Goal: Find contact information: Find contact information

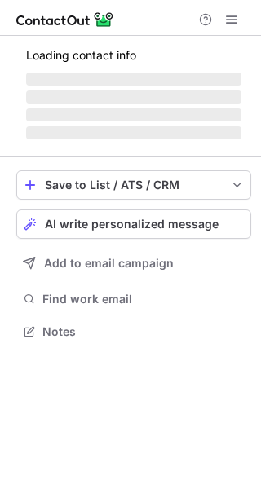
scroll to position [355, 261]
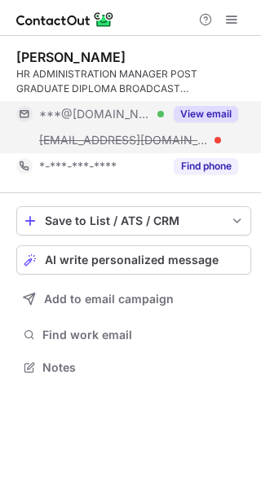
click at [222, 113] on button "View email" at bounding box center [205, 114] width 64 height 16
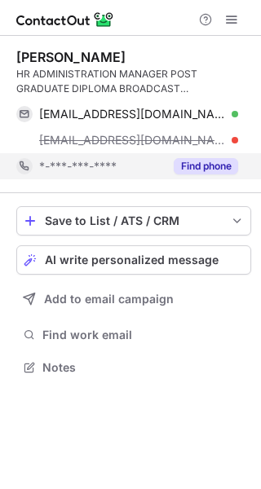
click at [185, 166] on button "Find phone" at bounding box center [205, 166] width 64 height 16
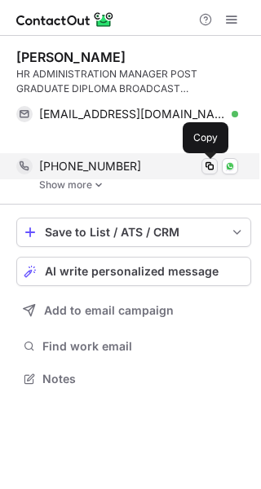
scroll to position [341, 261]
click at [207, 172] on div "Aneesha Malhotra HR ADMINISTRATION MANAGER POST GRADUATE DIPLOMA BROADCAST MANA…" at bounding box center [133, 120] width 235 height 169
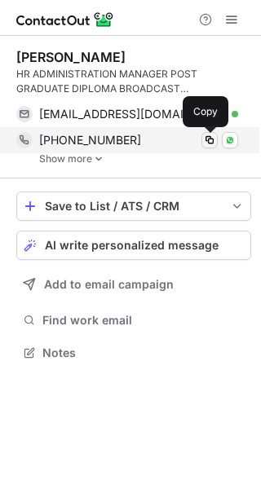
click at [211, 141] on span at bounding box center [209, 140] width 13 height 13
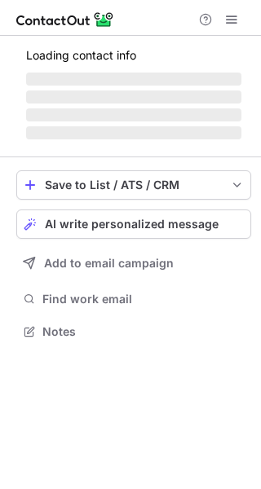
scroll to position [326, 261]
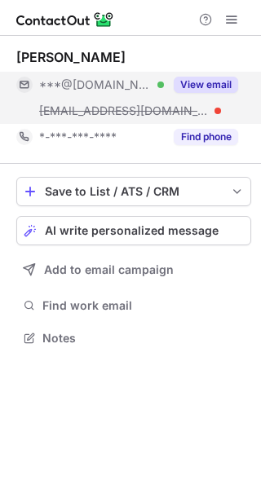
click at [222, 77] on button "View email" at bounding box center [205, 85] width 64 height 16
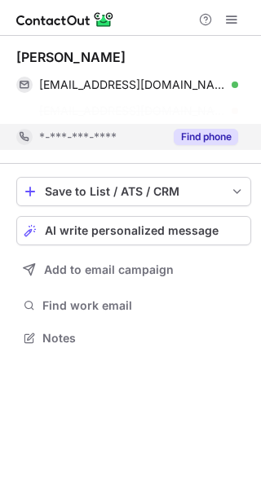
click at [209, 134] on div "Suyogya Sharma suyogyasharma@gmail.com Verified Copy suyogyasharma@tseries.com …" at bounding box center [133, 100] width 235 height 128
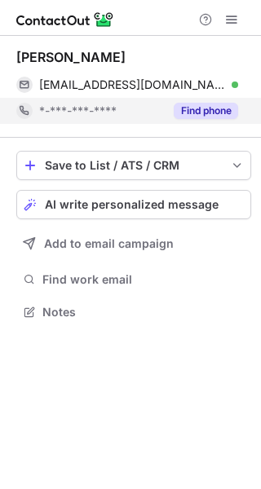
scroll to position [300, 261]
click at [205, 112] on button "Find phone" at bounding box center [205, 111] width 64 height 16
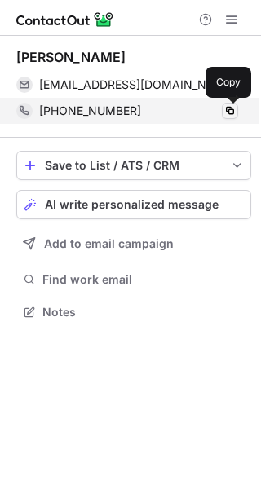
click at [225, 110] on span at bounding box center [229, 110] width 13 height 13
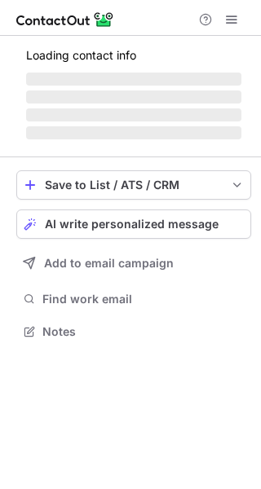
scroll to position [355, 261]
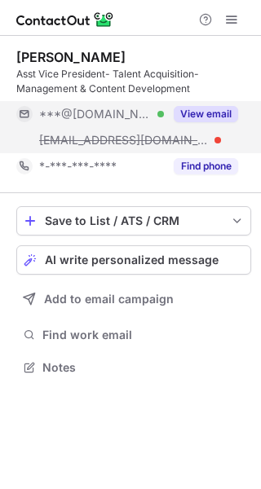
click at [222, 106] on button "View email" at bounding box center [205, 114] width 64 height 16
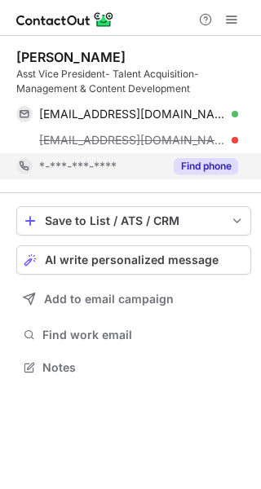
click at [208, 165] on button "Find phone" at bounding box center [205, 166] width 64 height 16
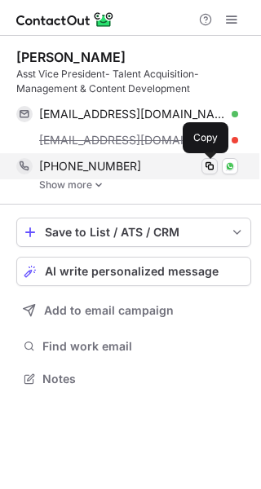
click at [209, 162] on span at bounding box center [209, 166] width 13 height 13
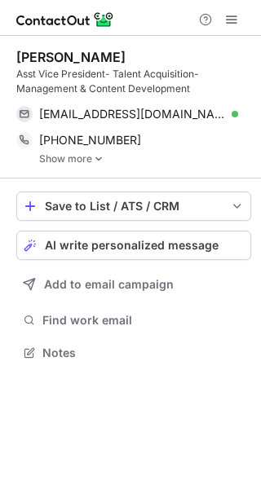
scroll to position [341, 261]
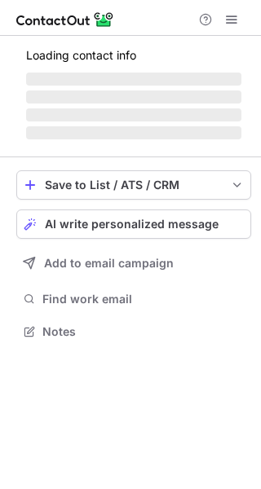
scroll to position [7, 8]
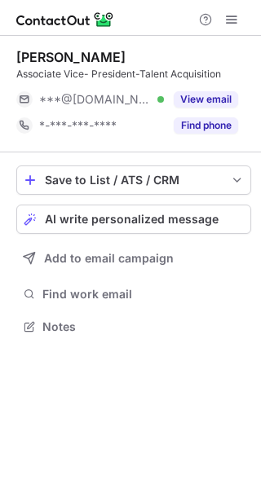
drag, startPoint x: 209, startPoint y: 99, endPoint x: 294, endPoint y: 129, distance: 89.9
click at [260, 129] on html "Rajiv Ranjan Associate Vice- President-Talent Acquisition ***@gmail.com Verifie…" at bounding box center [130, 244] width 261 height 489
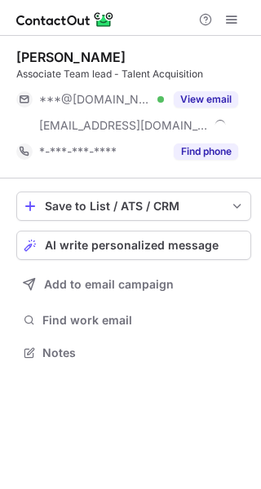
scroll to position [340, 261]
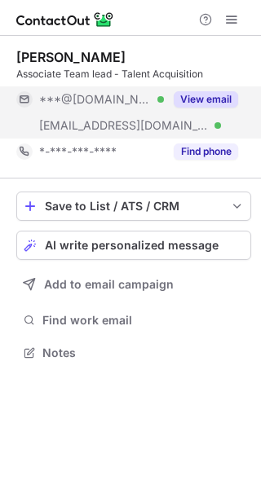
click at [230, 101] on button "View email" at bounding box center [205, 99] width 64 height 16
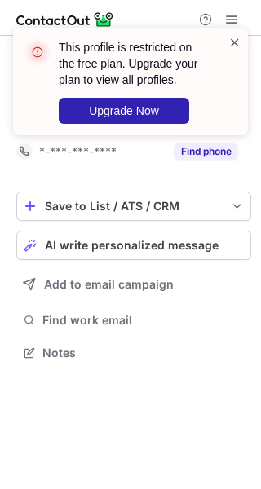
click at [232, 40] on span at bounding box center [234, 42] width 13 height 16
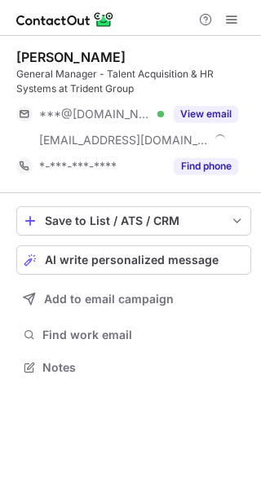
scroll to position [355, 261]
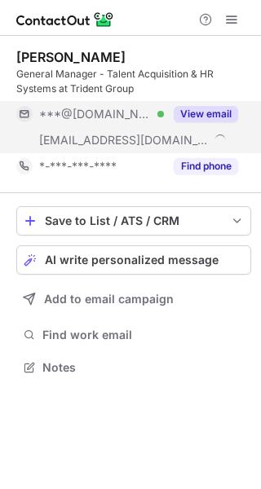
click at [214, 108] on button "View email" at bounding box center [205, 114] width 64 height 16
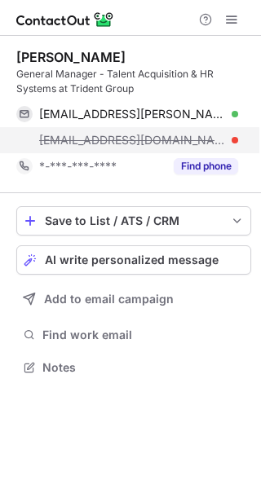
click at [170, 141] on div "swati@trident1845.com" at bounding box center [138, 140] width 199 height 15
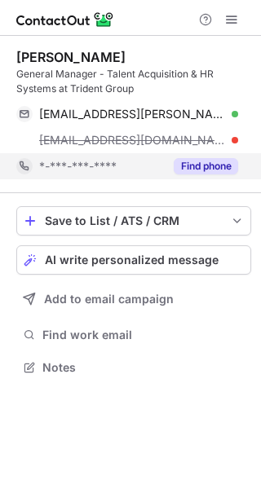
click at [196, 162] on button "Find phone" at bounding box center [205, 166] width 64 height 16
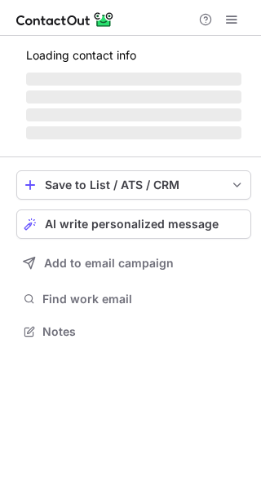
scroll to position [355, 261]
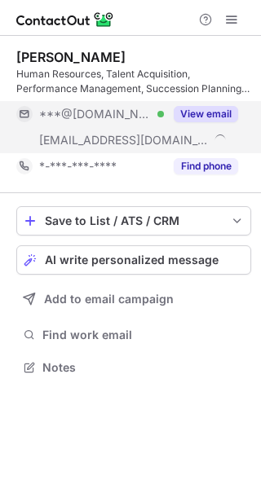
click at [200, 112] on button "View email" at bounding box center [205, 114] width 64 height 16
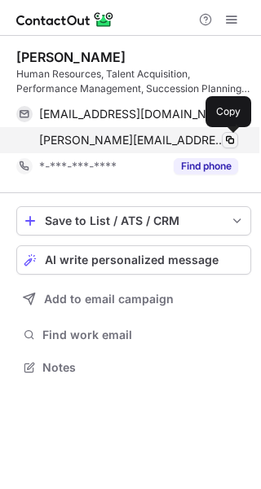
click at [227, 143] on span at bounding box center [229, 140] width 13 height 13
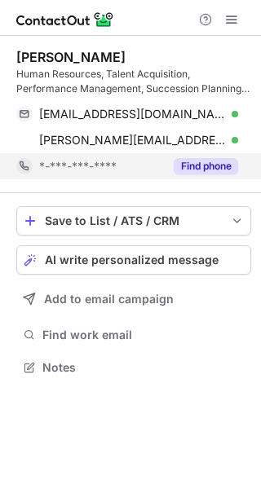
click at [222, 163] on button "Find phone" at bounding box center [205, 166] width 64 height 16
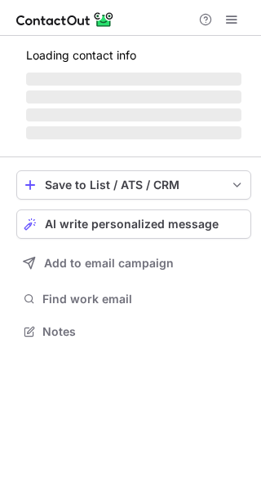
scroll to position [329, 261]
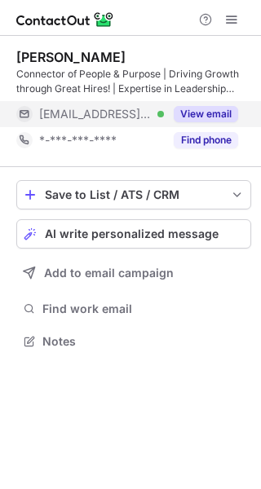
click at [219, 113] on button "View email" at bounding box center [205, 114] width 64 height 16
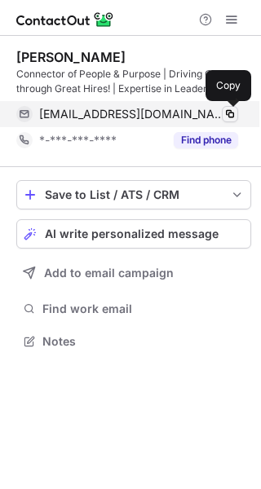
click at [230, 110] on span at bounding box center [229, 114] width 13 height 13
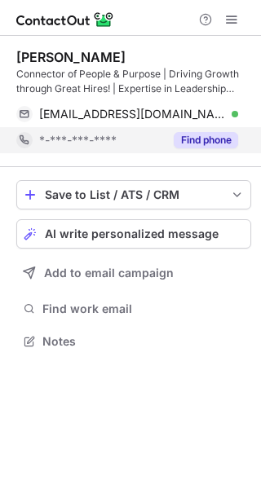
click at [208, 140] on button "Find phone" at bounding box center [205, 140] width 64 height 16
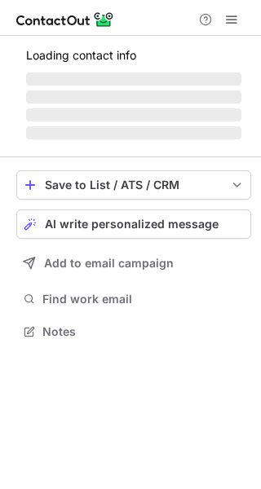
scroll to position [355, 261]
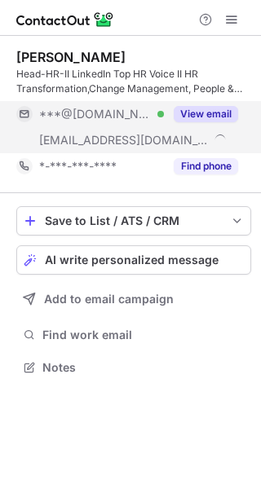
click at [222, 107] on button "View email" at bounding box center [205, 114] width 64 height 16
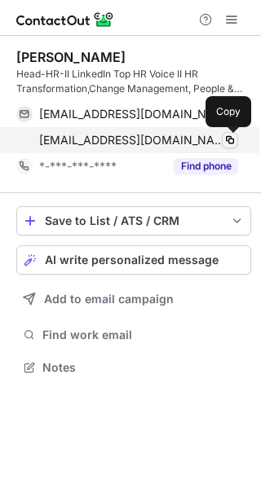
click at [224, 137] on span at bounding box center [229, 140] width 13 height 13
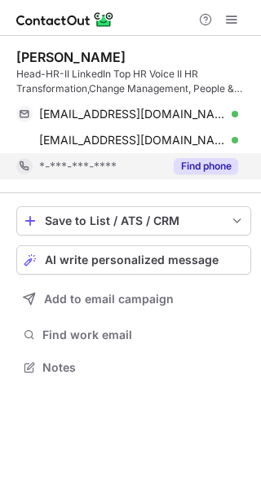
click at [230, 169] on button "Find phone" at bounding box center [205, 166] width 64 height 16
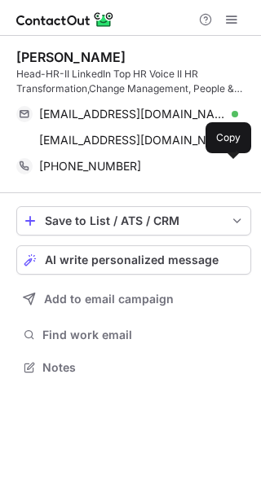
click at [230, 169] on span at bounding box center [229, 166] width 13 height 13
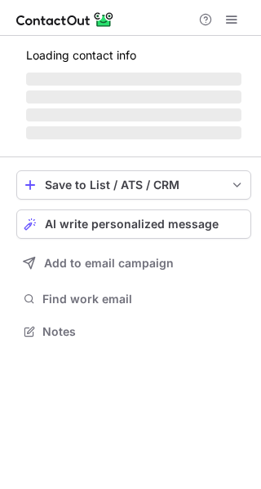
scroll to position [355, 261]
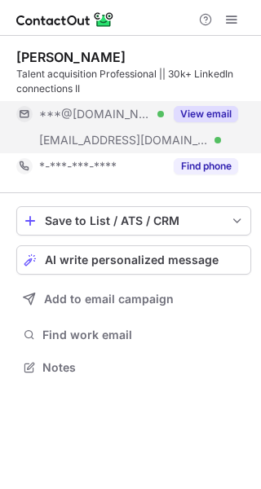
click at [208, 114] on button "View email" at bounding box center [205, 114] width 64 height 16
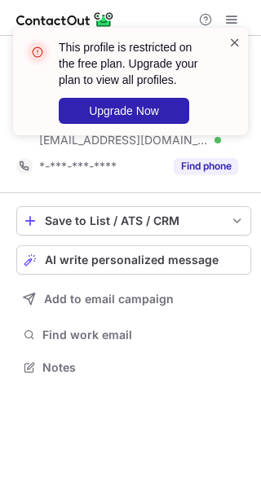
click at [235, 40] on span at bounding box center [234, 42] width 13 height 16
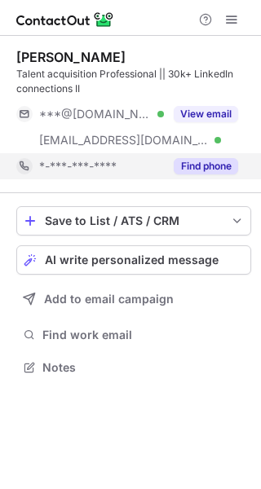
click at [215, 168] on button "Find phone" at bounding box center [205, 166] width 64 height 16
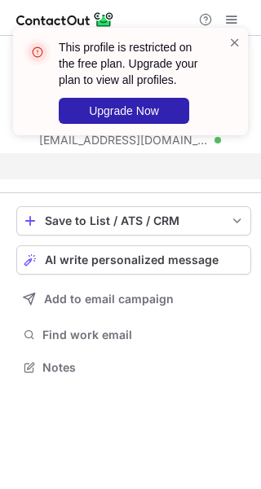
scroll to position [329, 261]
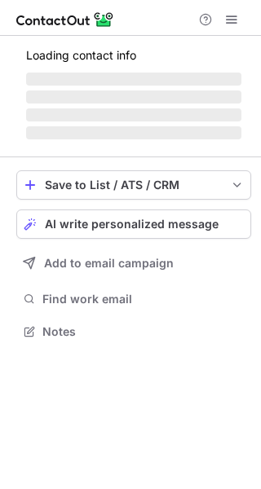
scroll to position [355, 261]
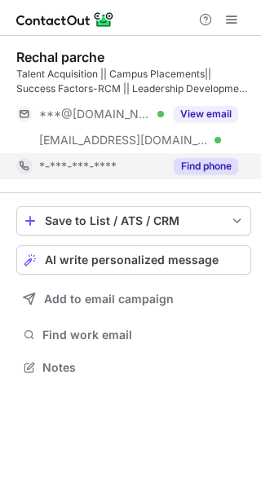
click at [226, 169] on button "Find phone" at bounding box center [205, 166] width 64 height 16
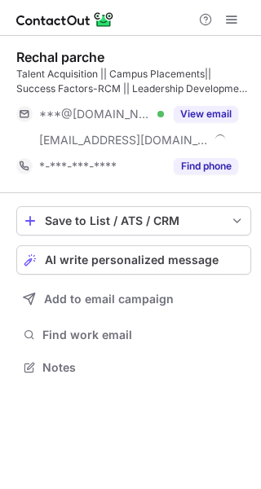
scroll to position [355, 261]
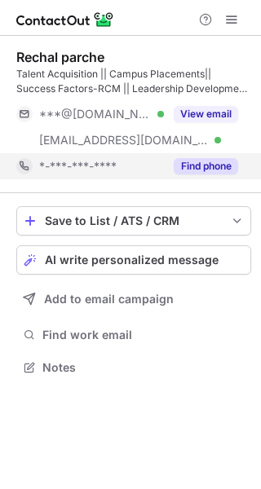
click at [200, 162] on button "Find phone" at bounding box center [205, 166] width 64 height 16
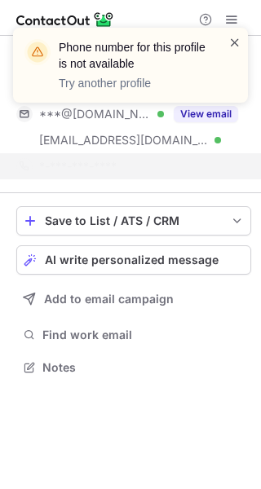
click at [229, 45] on span at bounding box center [234, 42] width 13 height 16
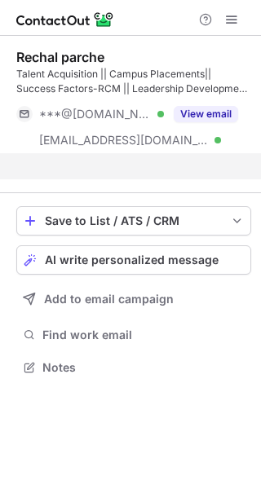
scroll to position [329, 261]
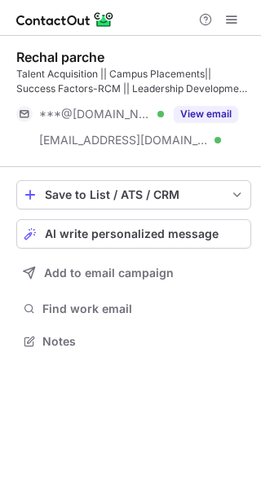
click at [216, 110] on div "Phone number for this profile is not available Try another profile Rechal parch…" at bounding box center [130, 244] width 261 height 489
click at [216, 110] on button "View email" at bounding box center [205, 114] width 64 height 16
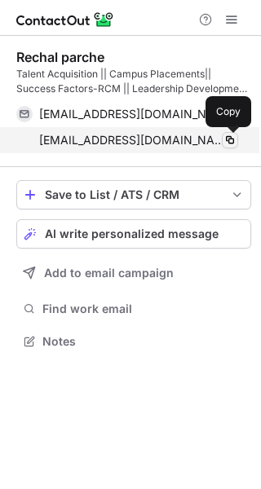
click at [223, 143] on span at bounding box center [229, 140] width 13 height 13
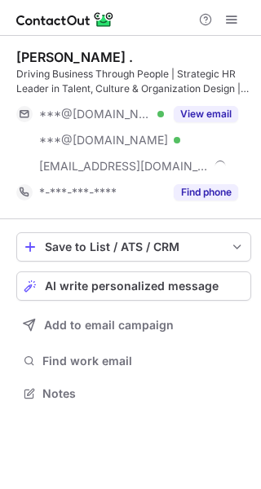
scroll to position [381, 261]
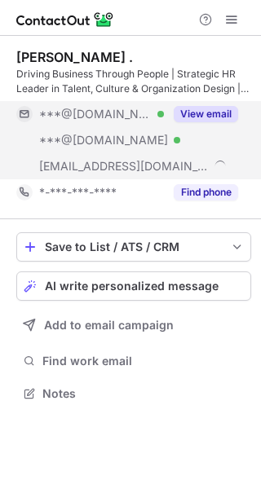
click at [222, 110] on button "View email" at bounding box center [205, 114] width 64 height 16
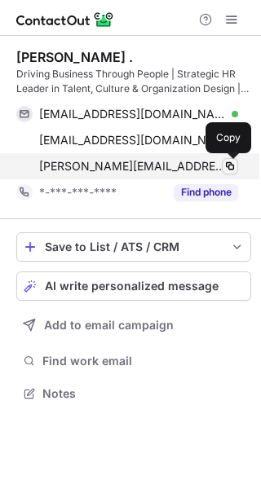
click at [227, 164] on span at bounding box center [229, 166] width 13 height 13
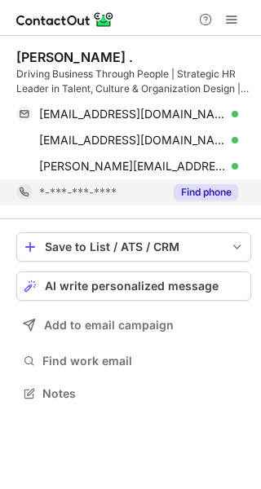
click at [188, 185] on button "Find phone" at bounding box center [205, 192] width 64 height 16
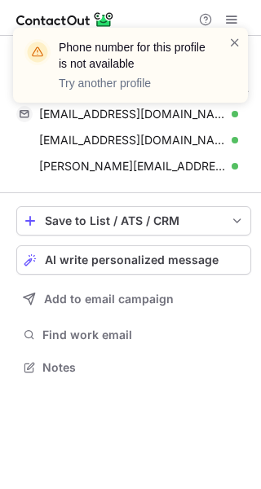
scroll to position [355, 261]
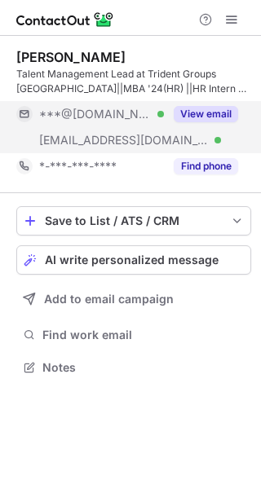
scroll to position [355, 261]
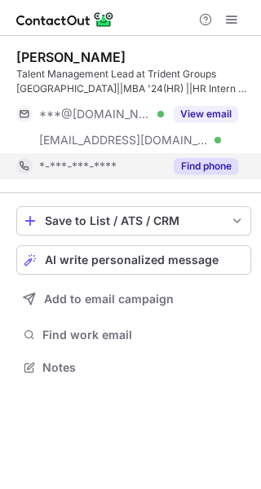
click at [204, 160] on button "Find phone" at bounding box center [205, 166] width 64 height 16
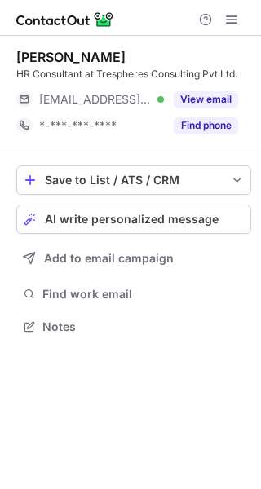
scroll to position [7, 8]
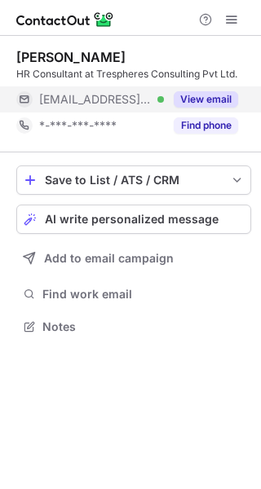
click at [204, 93] on button "View email" at bounding box center [205, 99] width 64 height 16
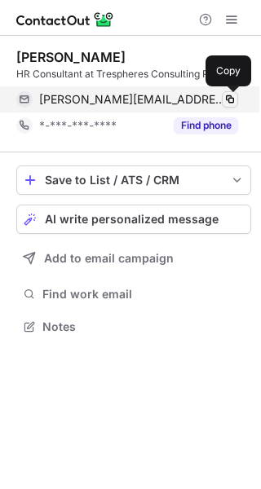
click at [230, 106] on button at bounding box center [230, 99] width 16 height 16
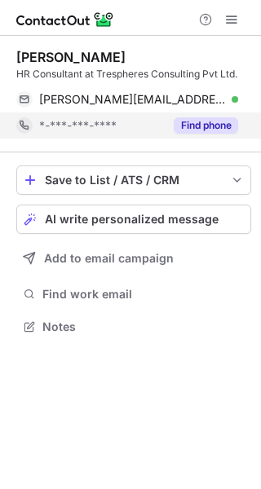
click at [235, 126] on button "Find phone" at bounding box center [205, 125] width 64 height 16
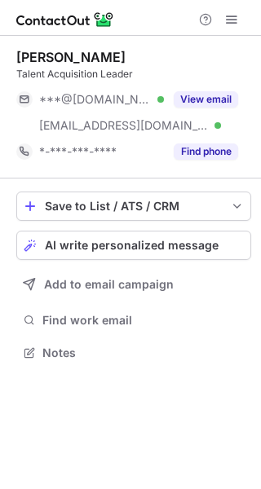
scroll to position [340, 261]
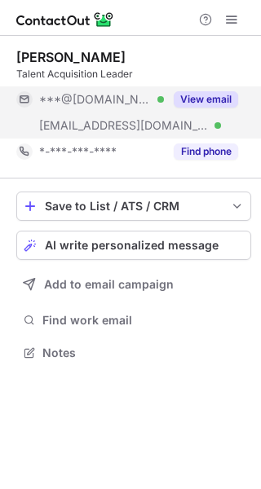
click at [215, 93] on button "View email" at bounding box center [205, 99] width 64 height 16
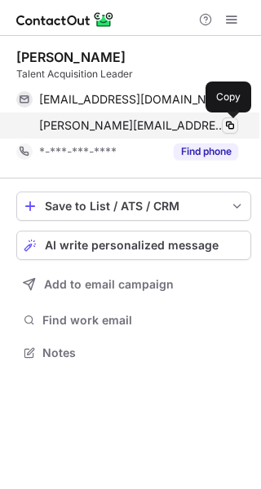
click at [229, 126] on span at bounding box center [229, 125] width 13 height 13
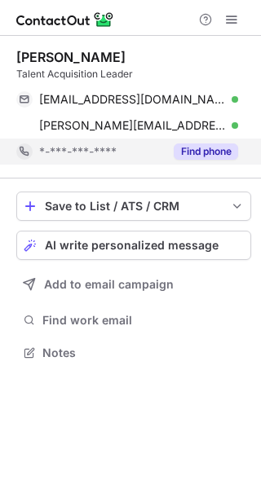
click at [216, 147] on button "Find phone" at bounding box center [205, 151] width 64 height 16
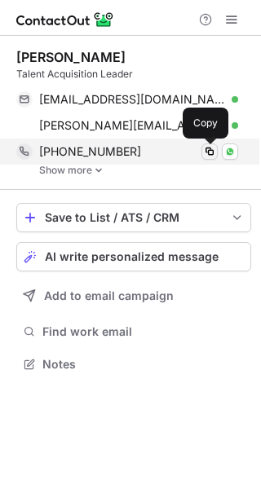
click at [214, 153] on button at bounding box center [209, 151] width 16 height 16
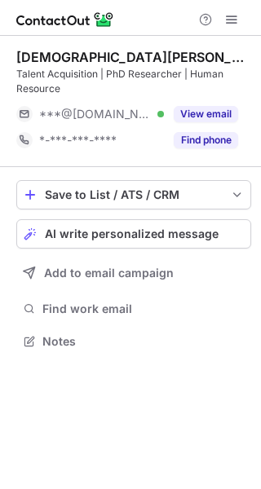
scroll to position [329, 261]
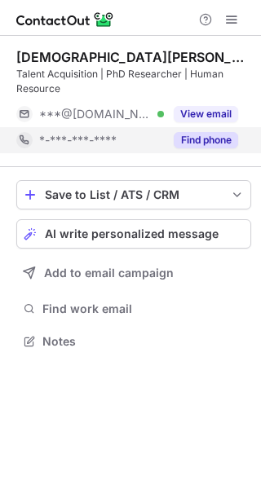
click at [215, 143] on button "Find phone" at bounding box center [205, 140] width 64 height 16
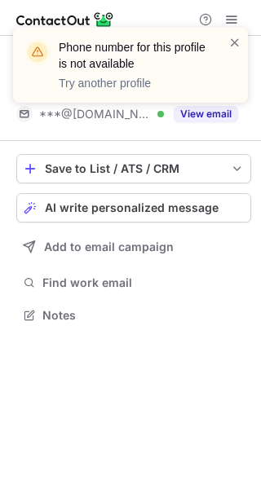
scroll to position [303, 261]
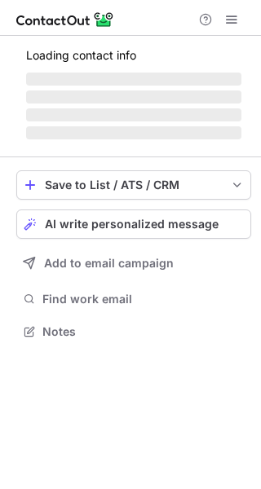
scroll to position [7, 8]
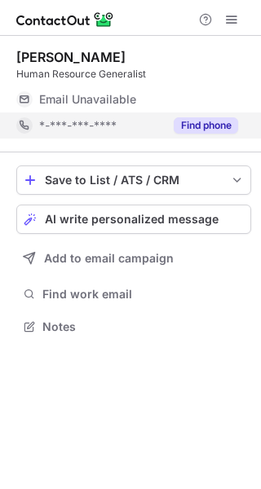
scroll to position [7, 8]
click at [222, 126] on button "Find phone" at bounding box center [205, 125] width 64 height 16
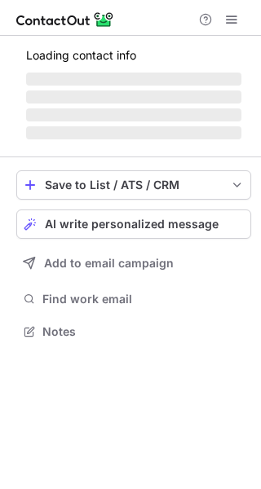
scroll to position [340, 261]
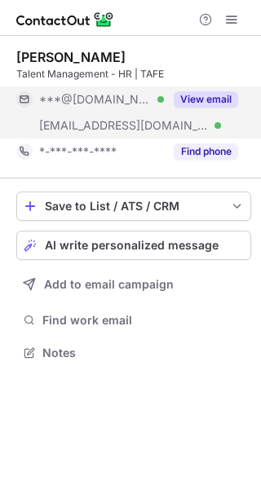
click at [195, 102] on button "View email" at bounding box center [205, 99] width 64 height 16
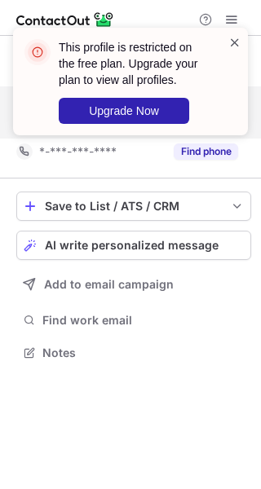
click at [240, 38] on span at bounding box center [234, 42] width 13 height 16
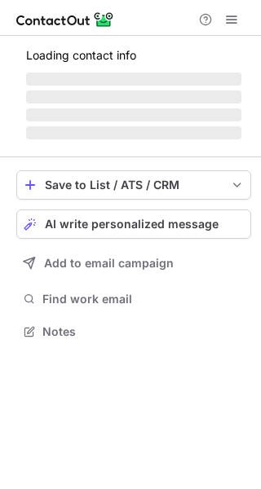
scroll to position [340, 261]
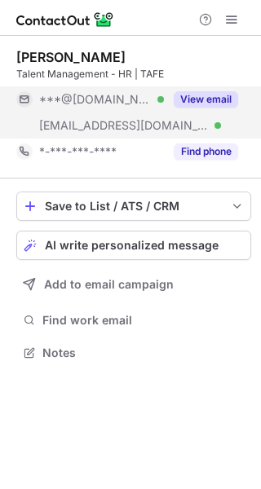
click at [213, 96] on button "View email" at bounding box center [205, 99] width 64 height 16
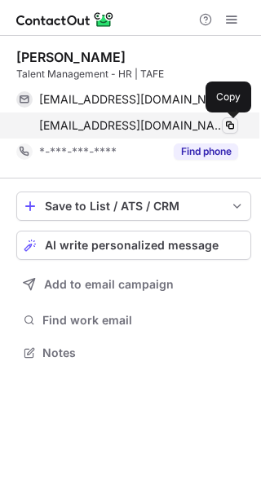
click at [226, 122] on span at bounding box center [229, 125] width 13 height 13
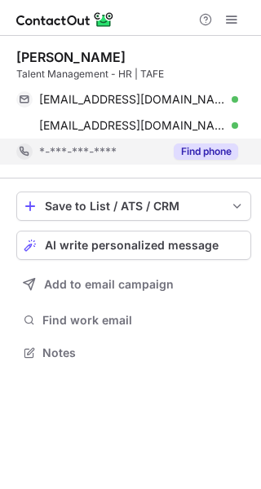
click at [209, 149] on button "Find phone" at bounding box center [205, 151] width 64 height 16
